Goal: Transaction & Acquisition: Book appointment/travel/reservation

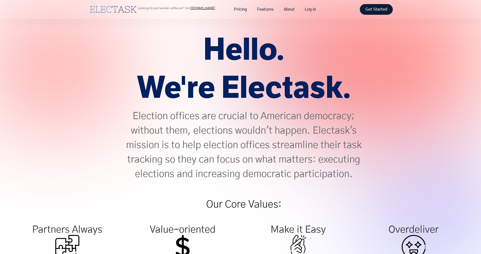
click at [371, 11] on link "Get Started" at bounding box center [376, 9] width 33 height 11
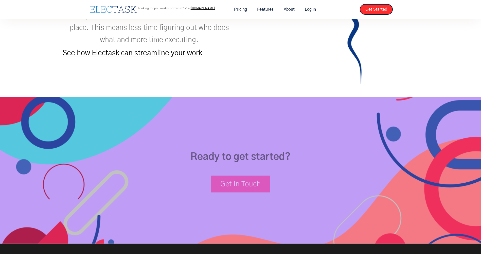
scroll to position [811, 0]
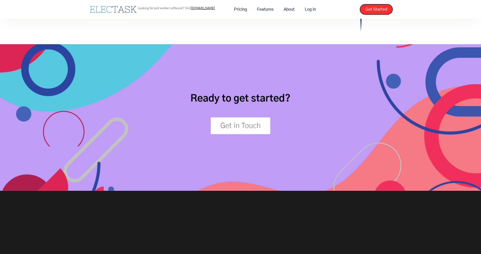
click at [239, 127] on link "Get in Touch" at bounding box center [241, 125] width 60 height 17
click at [246, 127] on link "Get in Touch" at bounding box center [241, 125] width 60 height 17
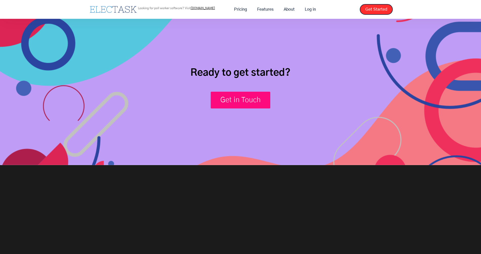
scroll to position [907, 0]
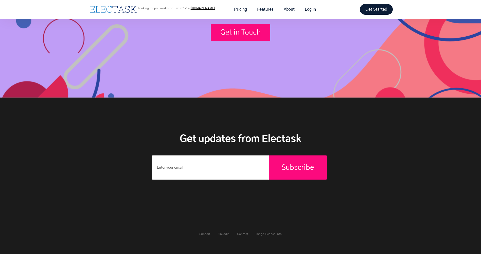
click at [372, 9] on link "Get Started" at bounding box center [376, 9] width 33 height 11
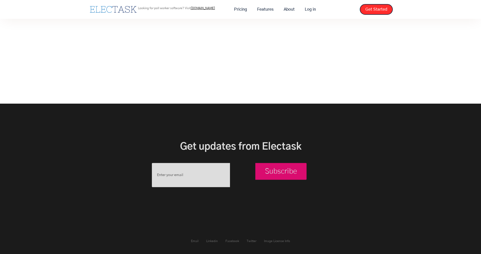
scroll to position [147, 0]
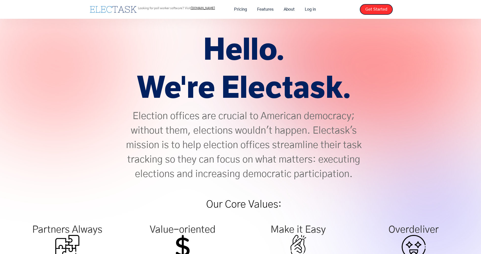
scroll to position [907, 0]
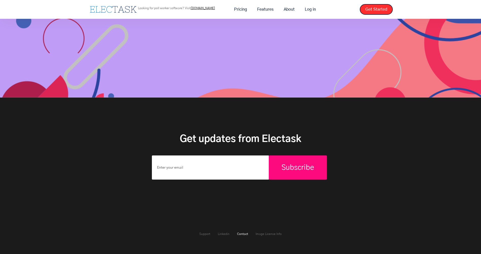
click at [242, 232] on link "Contact" at bounding box center [242, 233] width 11 height 3
click at [207, 233] on link "Support" at bounding box center [204, 233] width 11 height 3
click at [206, 233] on link "Support" at bounding box center [204, 233] width 11 height 3
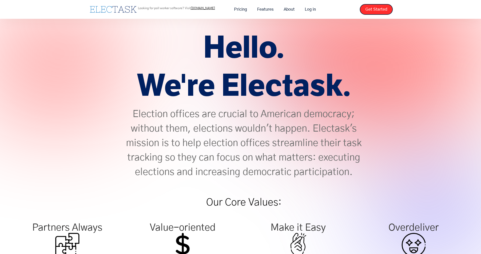
scroll to position [0, 0]
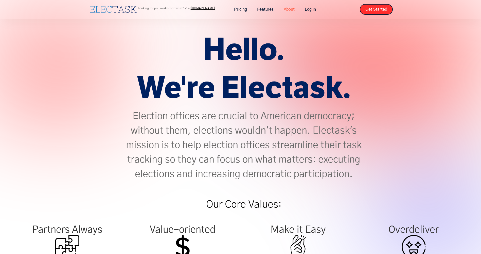
click at [288, 9] on link "About" at bounding box center [289, 9] width 21 height 11
click at [125, 8] on img "home" at bounding box center [113, 9] width 47 height 7
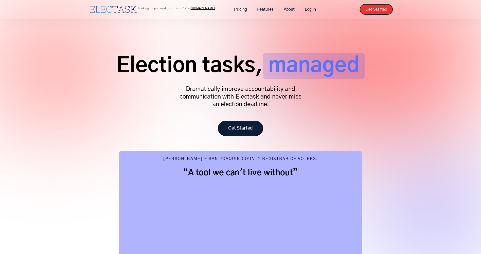
click at [248, 130] on link "Get Started" at bounding box center [240, 128] width 45 height 15
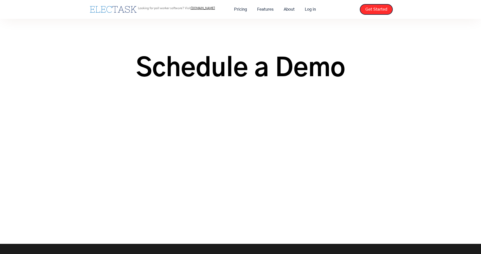
click at [128, 10] on img "home" at bounding box center [113, 9] width 47 height 7
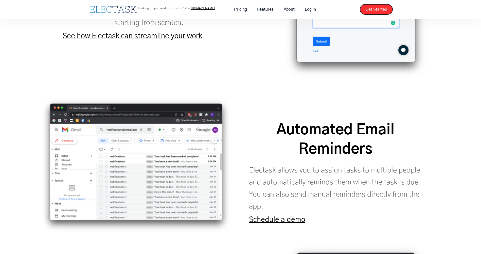
scroll to position [887, 0]
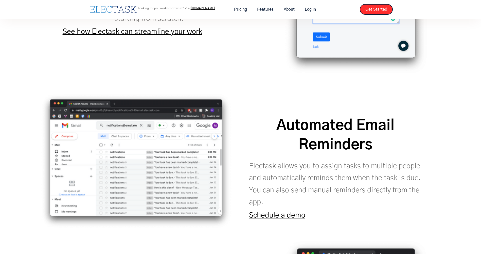
click at [273, 211] on link "Schedule a demo" at bounding box center [277, 214] width 56 height 7
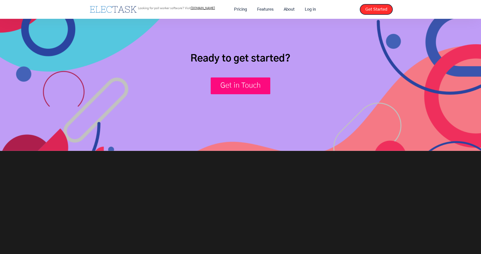
scroll to position [1968, 0]
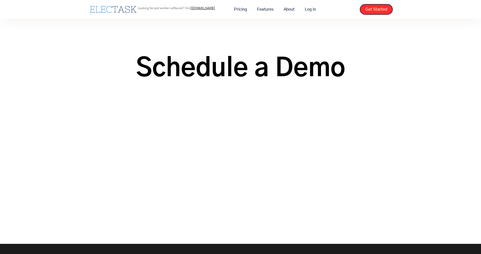
drag, startPoint x: 293, startPoint y: 48, endPoint x: 287, endPoint y: 54, distance: 8.3
